Goal: Navigation & Orientation: Find specific page/section

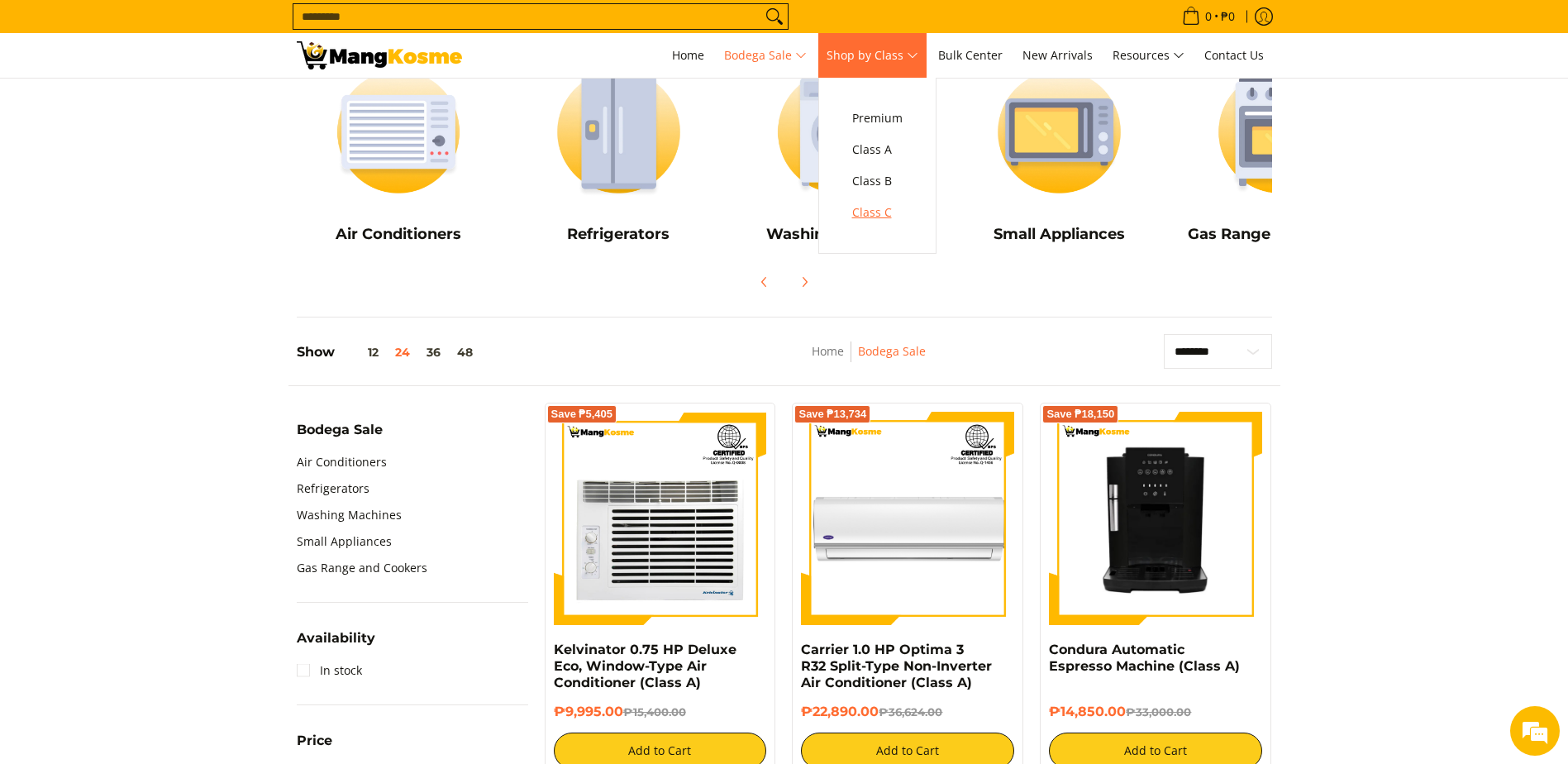
click at [877, 209] on span "Class C" at bounding box center [877, 213] width 50 height 20
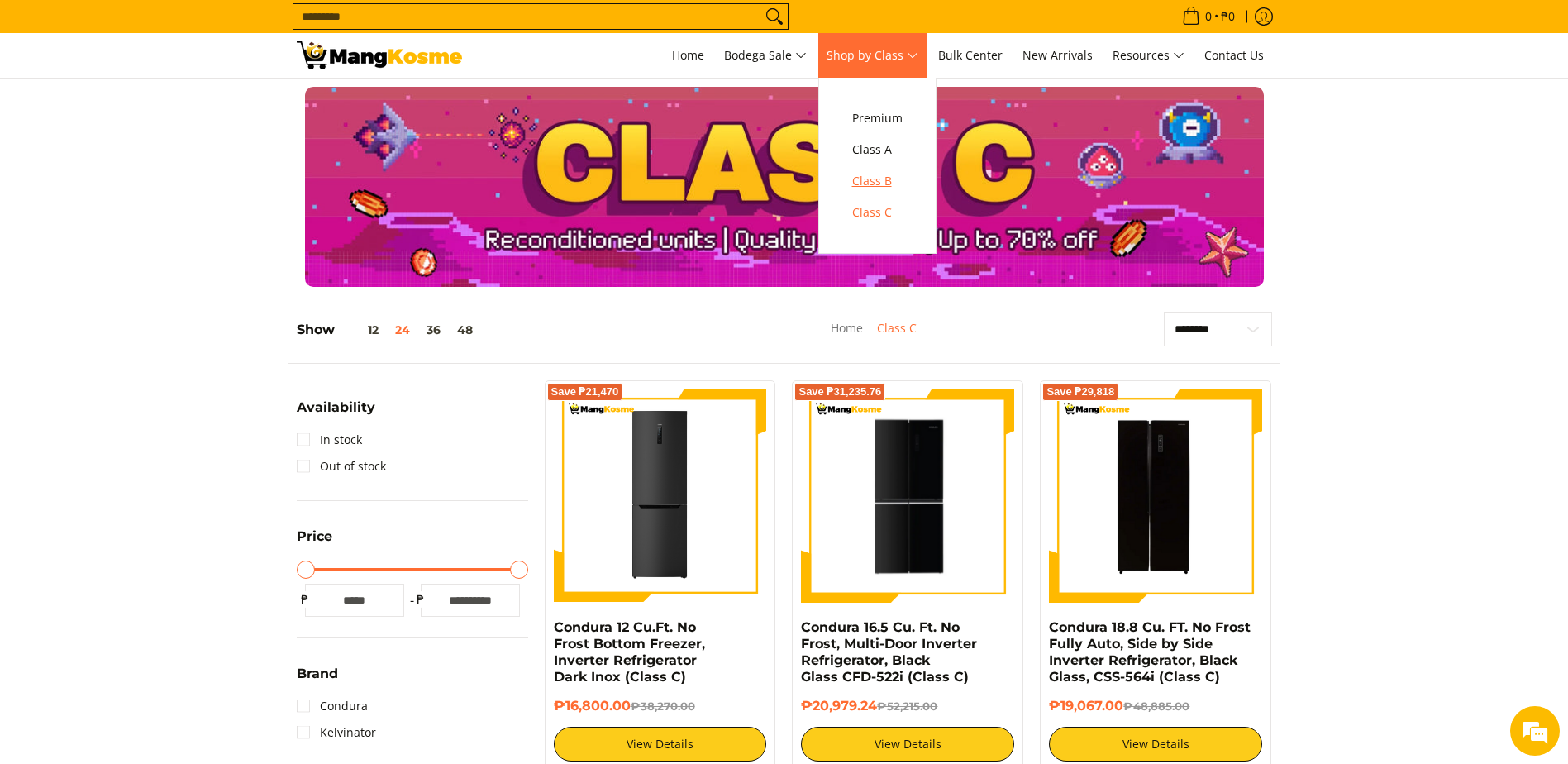
click at [876, 171] on span "Class B" at bounding box center [877, 181] width 50 height 20
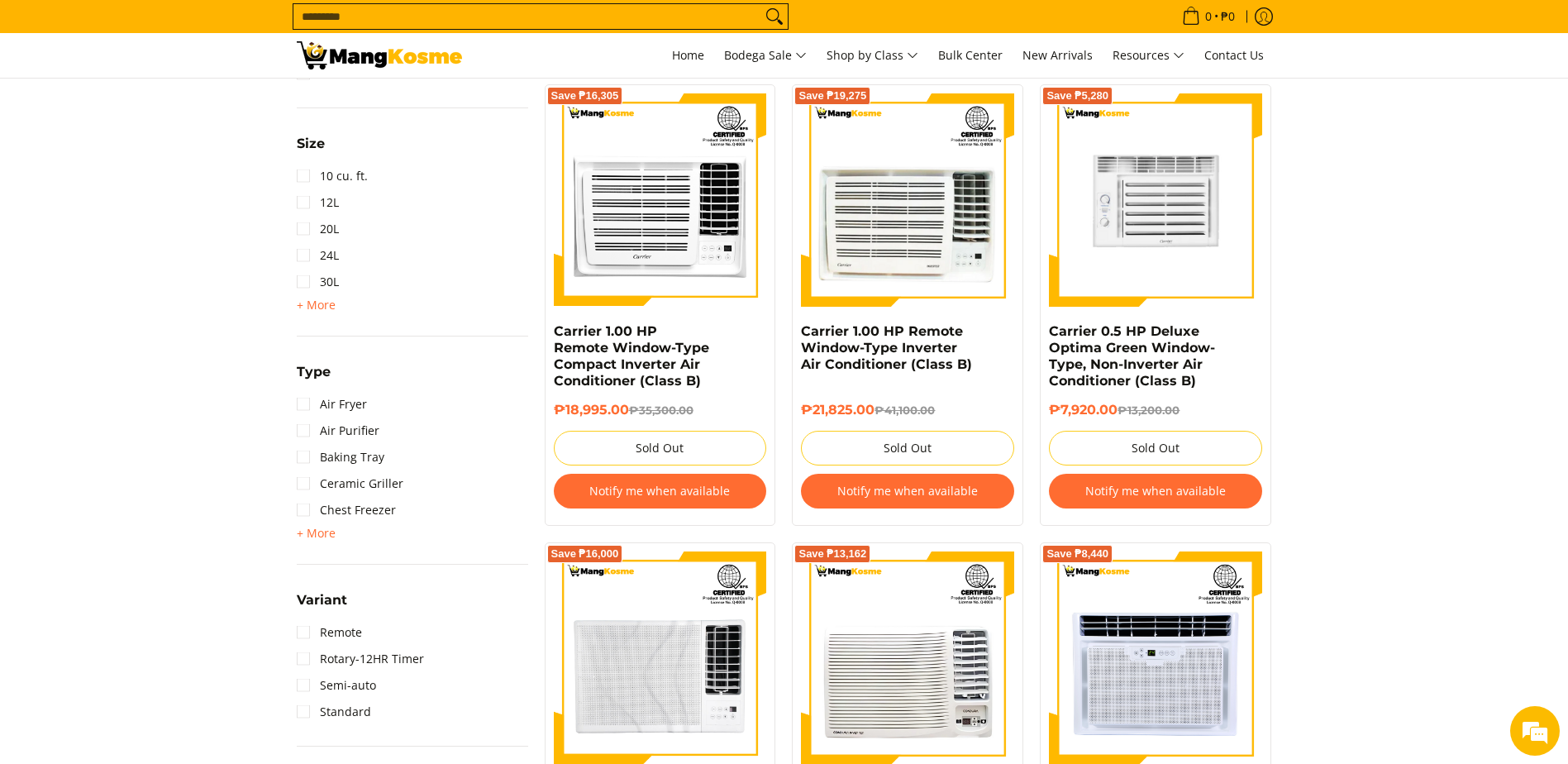
scroll to position [1571, 0]
